Goal: Find specific page/section: Find specific page/section

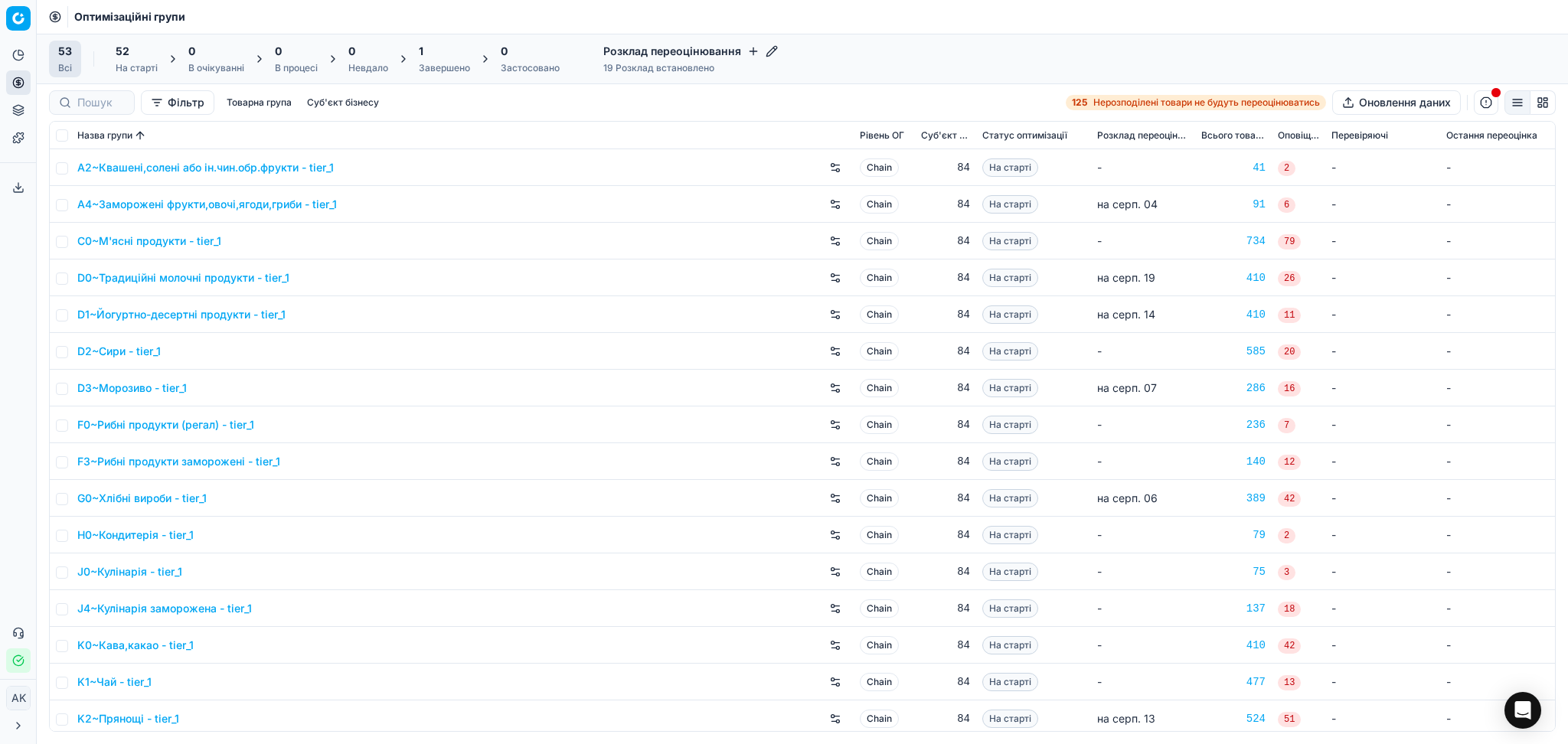
click at [118, 164] on link "A2~Квашені,солені або ін.чин.обр.фрукти - tier_1" at bounding box center [205, 167] width 256 height 16
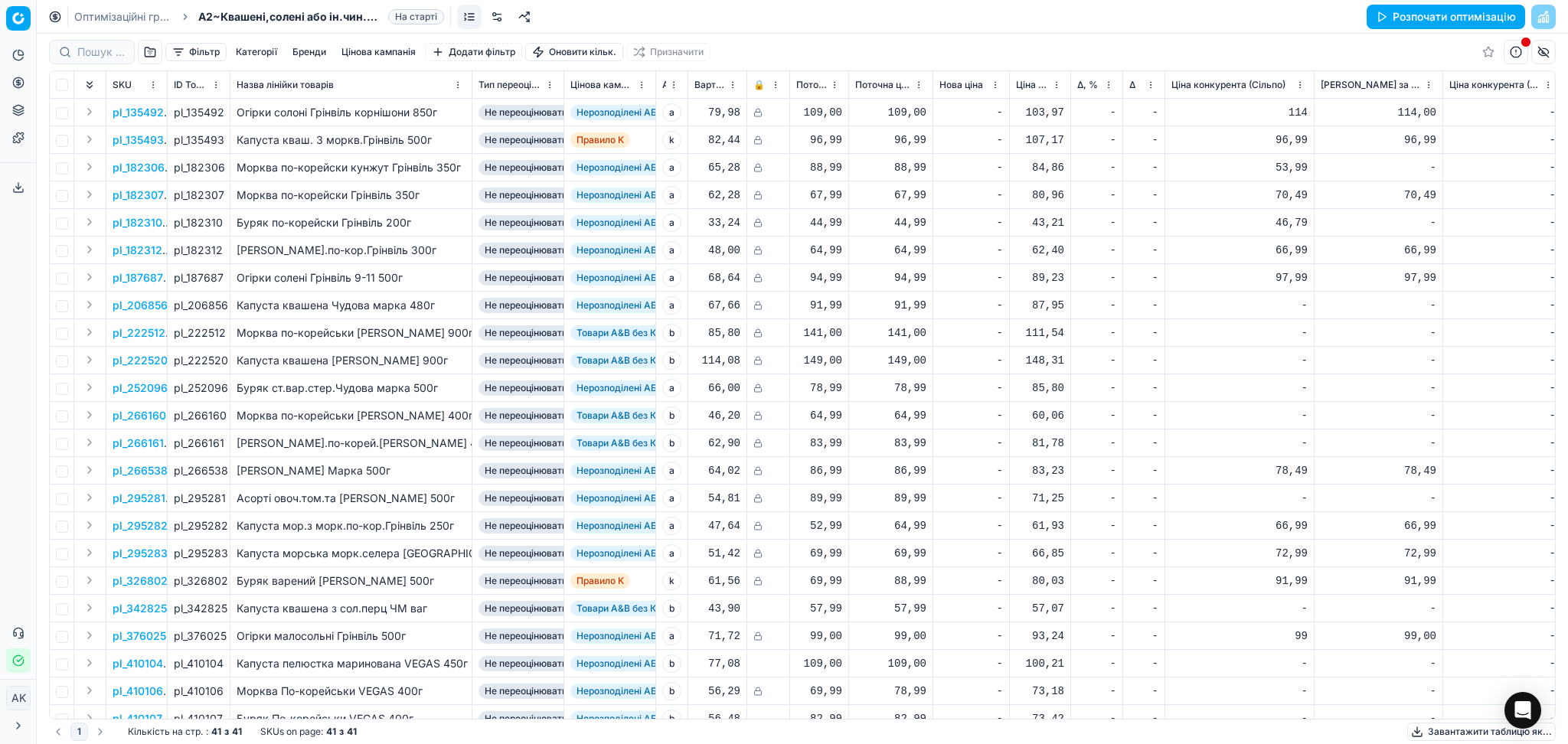
click at [1091, 80] on span "Δ, %" at bounding box center [1087, 84] width 20 height 12
click at [1136, 84] on div "Δ" at bounding box center [1144, 84] width 29 height 16
click at [133, 14] on link "Оптимізаційні групи" at bounding box center [124, 16] width 98 height 16
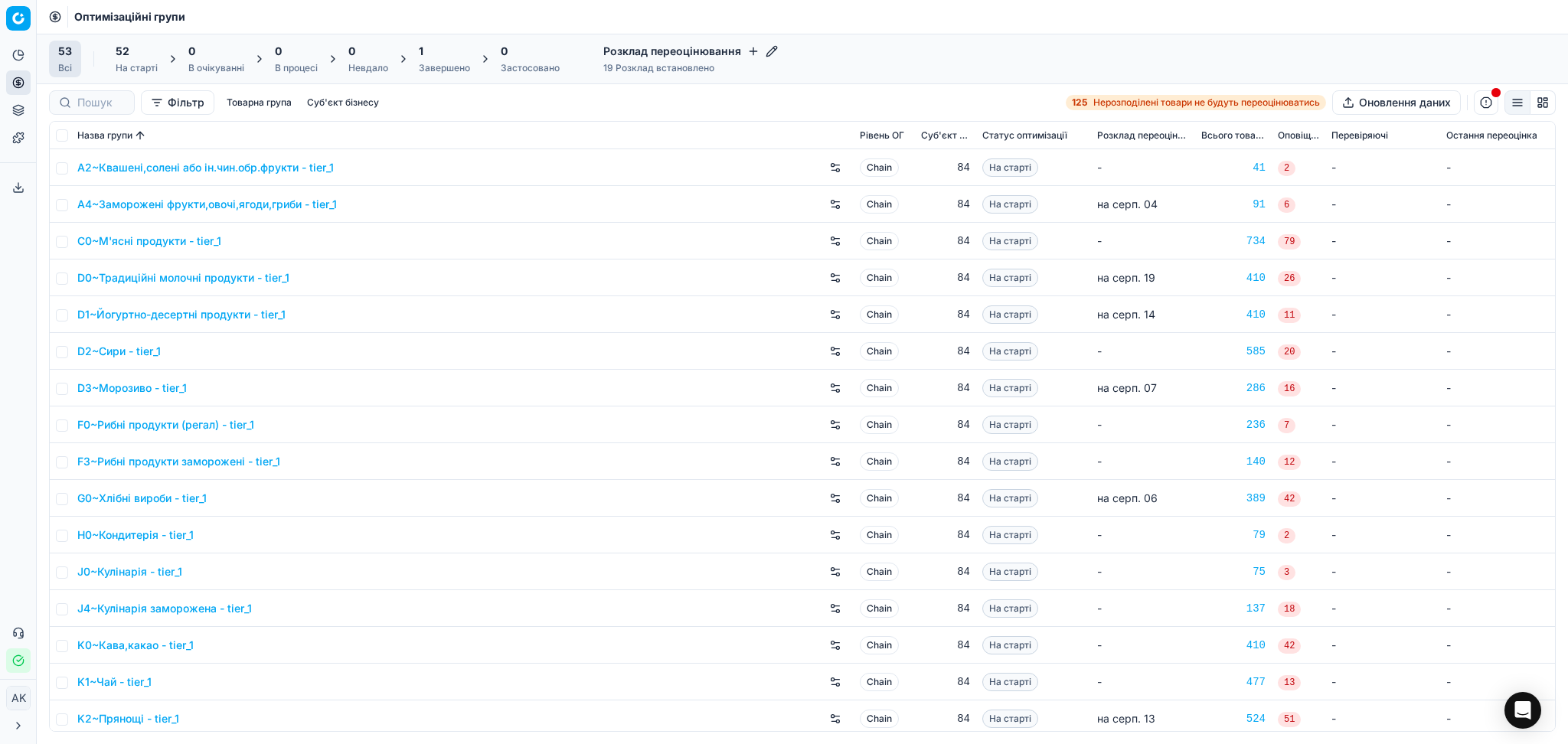
click at [138, 350] on link "D2~Сири - tier_1" at bounding box center [119, 352] width 84 height 16
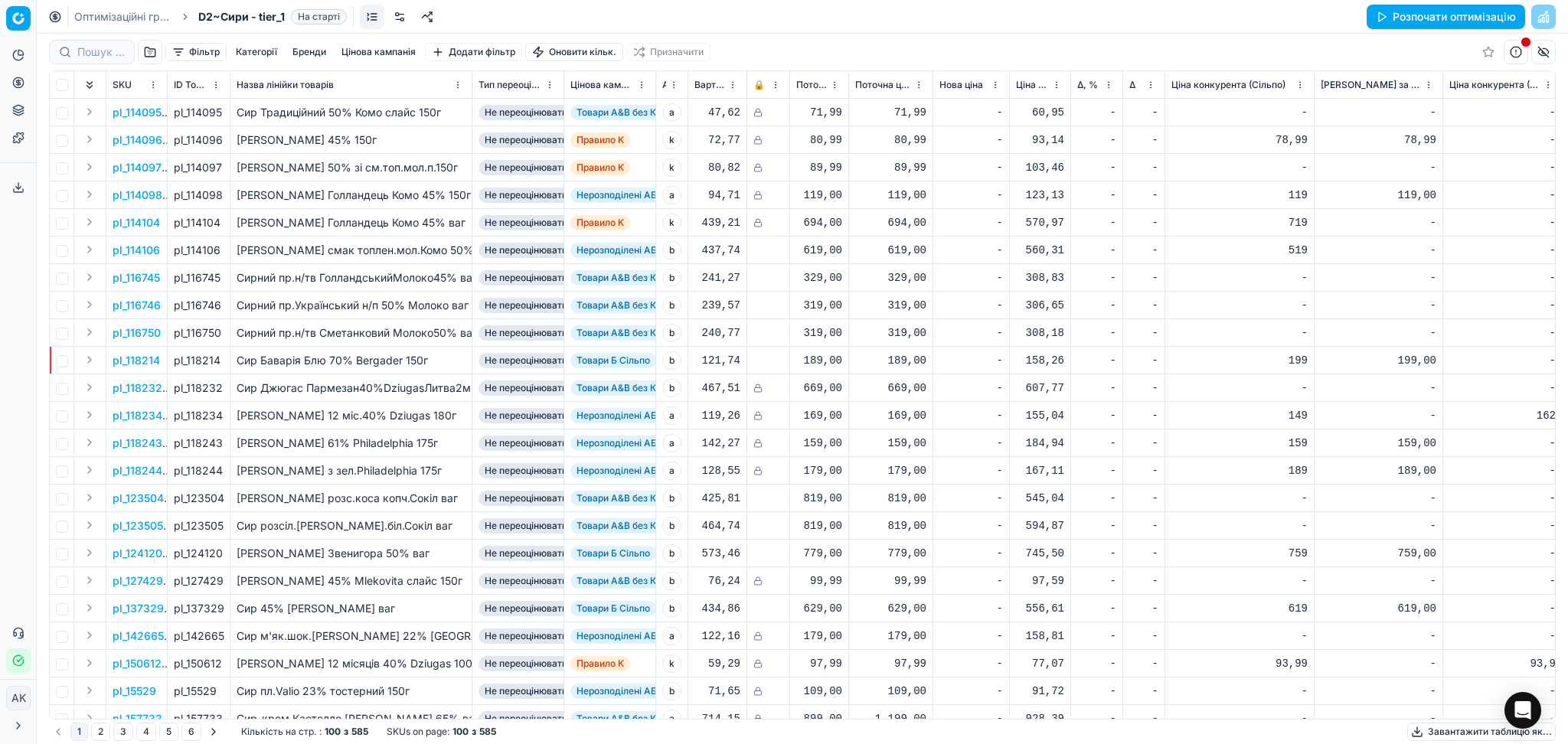
click at [1131, 86] on span "Δ" at bounding box center [1131, 84] width 6 height 12
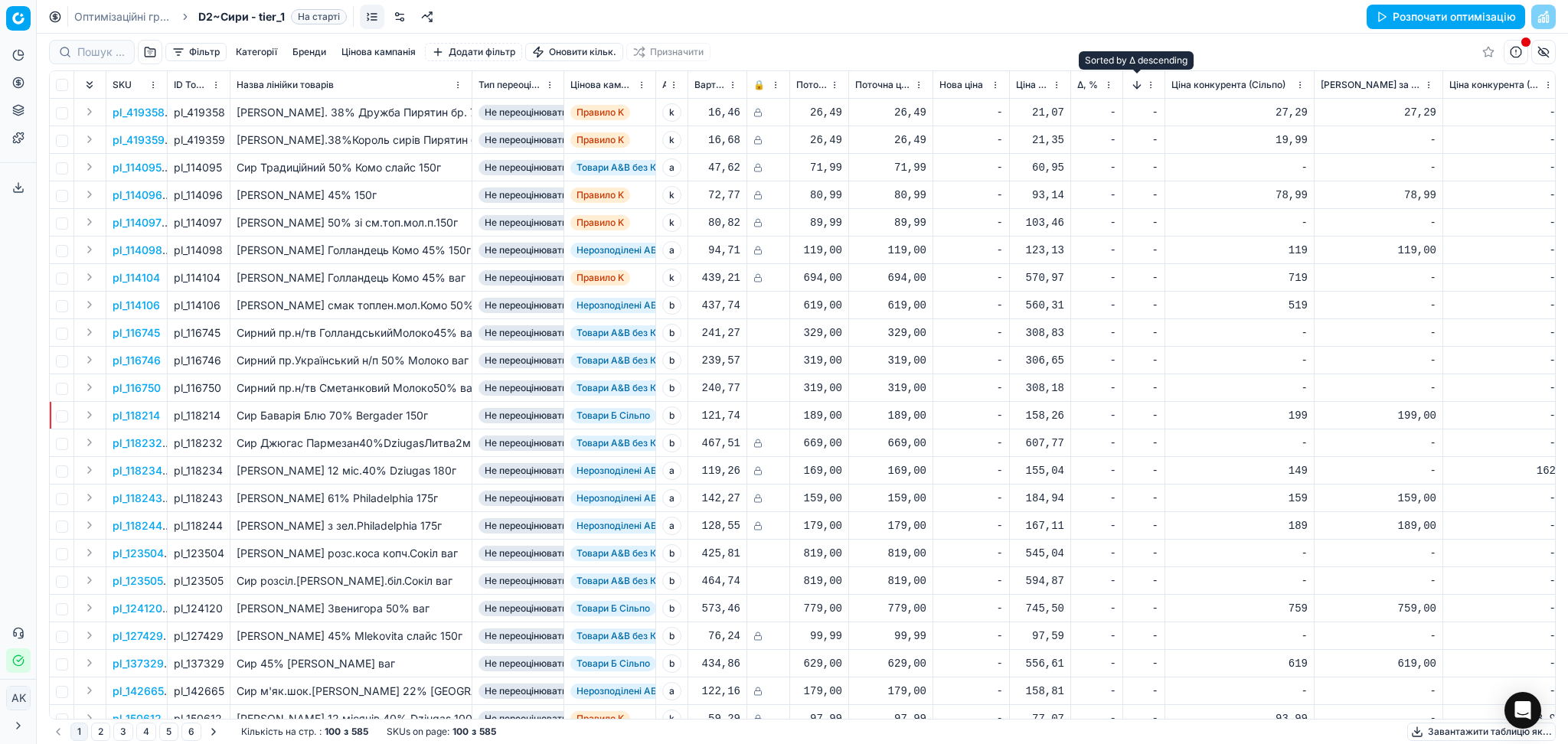
click at [1132, 86] on button "Sorted by Δ descending" at bounding box center [1136, 84] width 16 height 16
click at [16, 660] on icon "button" at bounding box center [18, 660] width 12 height 12
click at [104, 14] on link "Оптимізаційні групи" at bounding box center [124, 16] width 98 height 16
